Goal: Navigation & Orientation: Find specific page/section

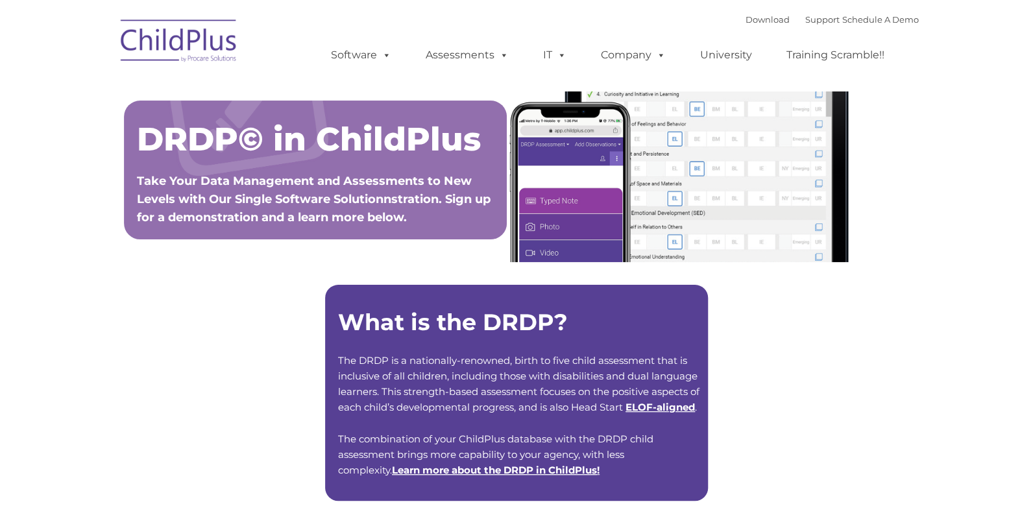
type input ""
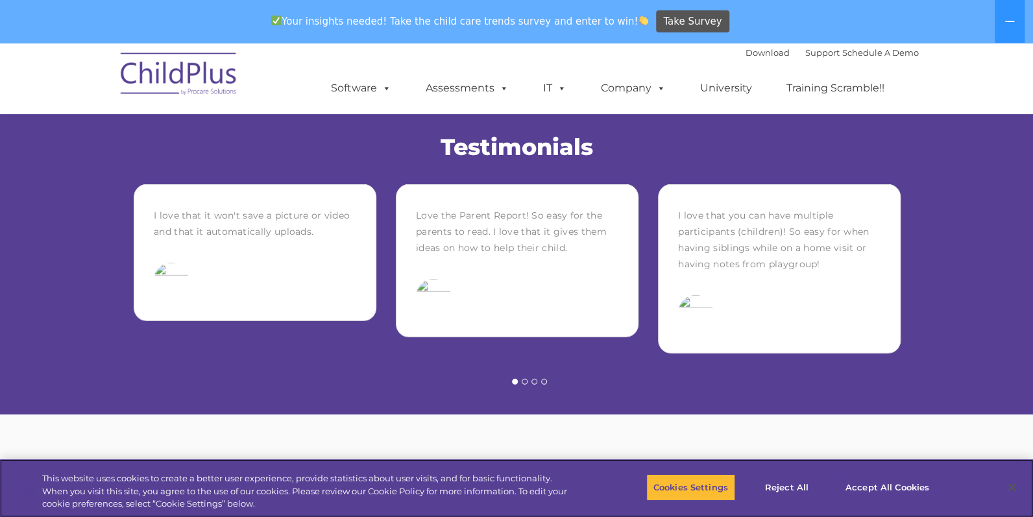
scroll to position [1817, 0]
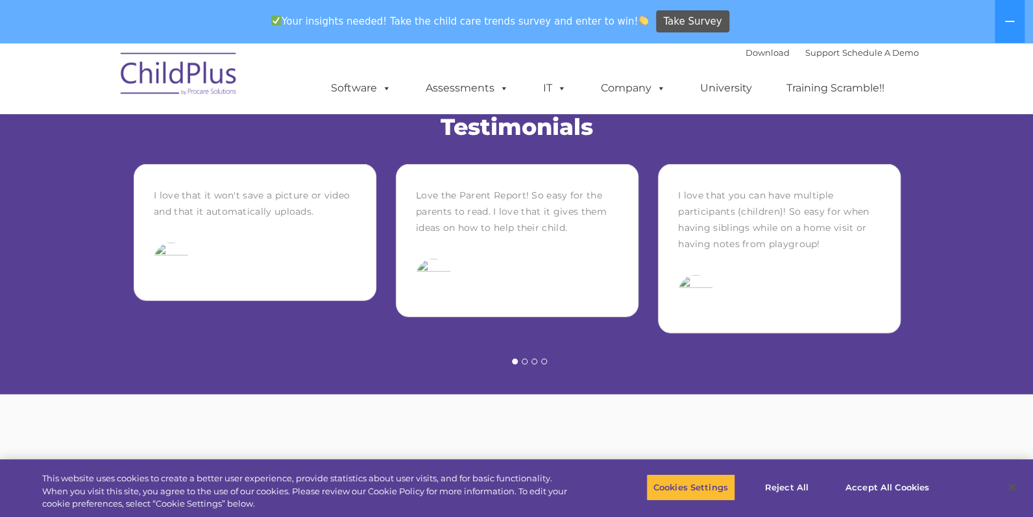
click at [523, 365] on button "2" at bounding box center [525, 362] width 6 height 6
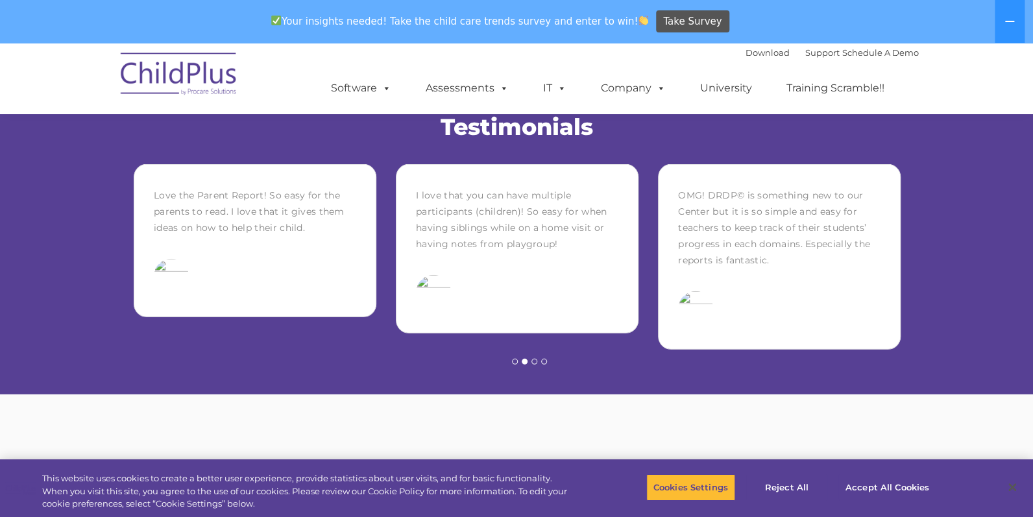
click at [533, 365] on button "3" at bounding box center [535, 362] width 6 height 6
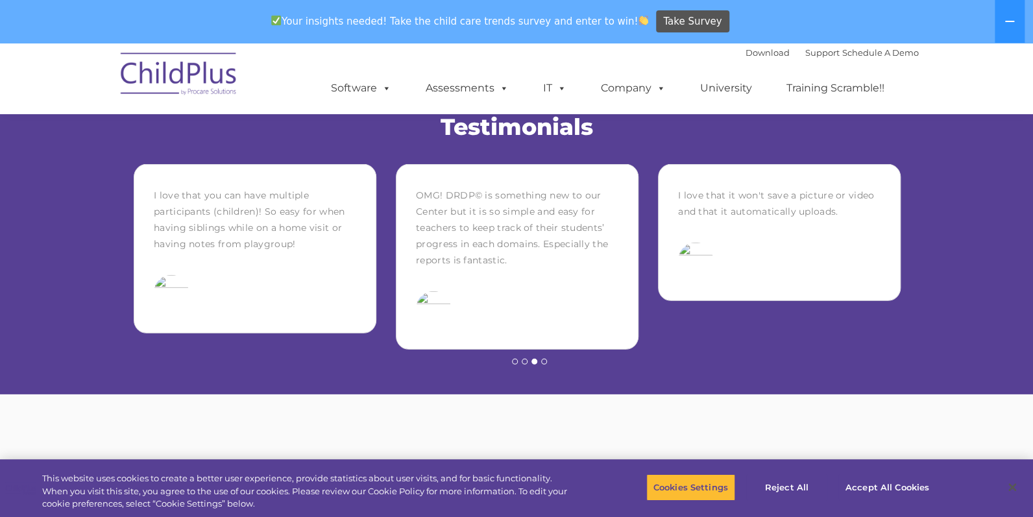
click at [544, 365] on button "4" at bounding box center [544, 362] width 6 height 6
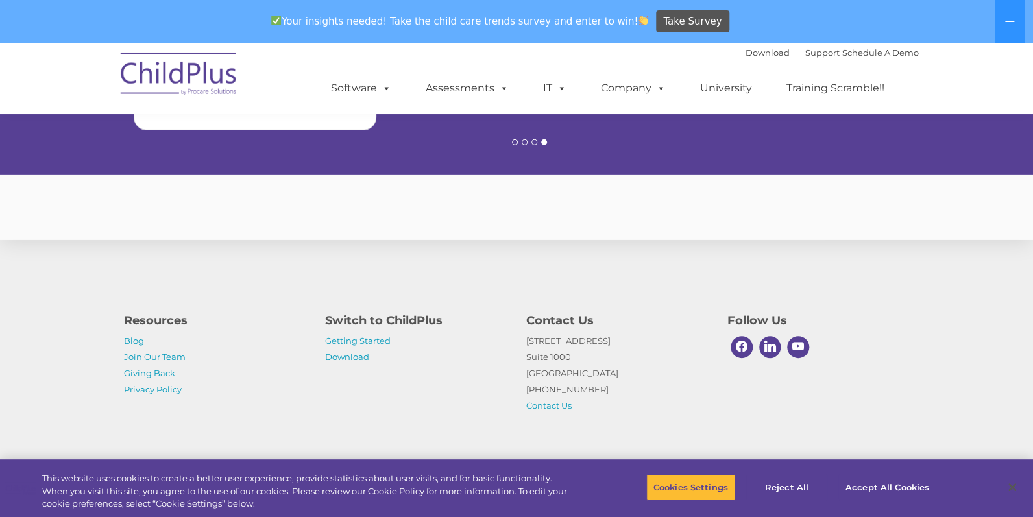
scroll to position [2051, 0]
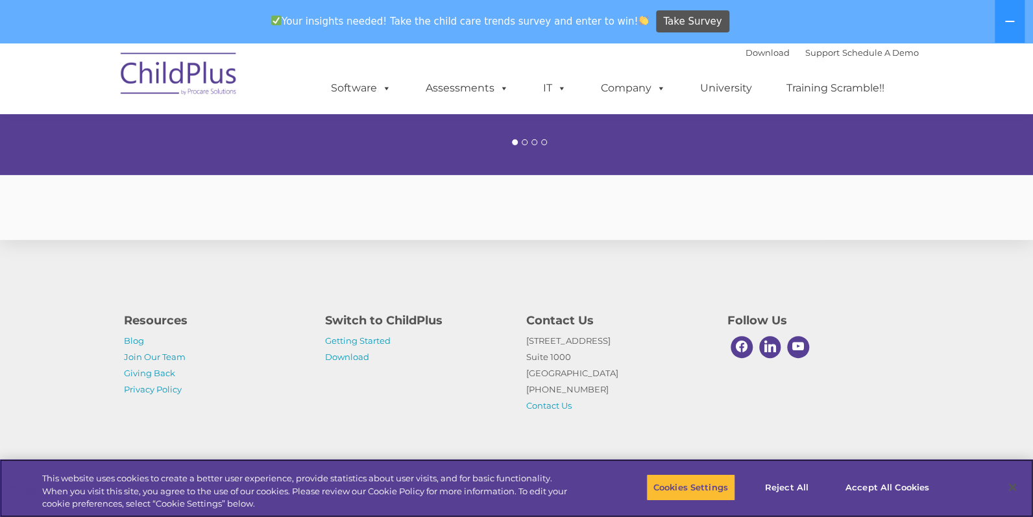
scroll to position [2051, 0]
click at [829, 86] on link "Training Scramble!!" at bounding box center [836, 88] width 124 height 26
